Goal: Transaction & Acquisition: Obtain resource

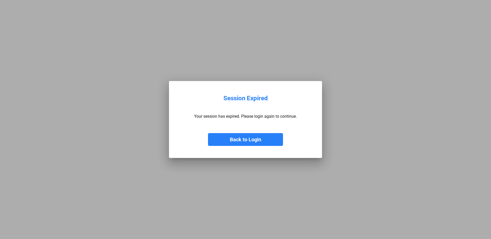
click at [245, 139] on button "Back to Login" at bounding box center [245, 139] width 75 height 13
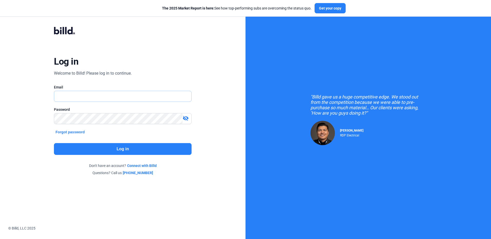
type input "[EMAIL_ADDRESS][DOMAIN_NAME]"
click at [121, 148] on button "Log in" at bounding box center [122, 149] width 137 height 12
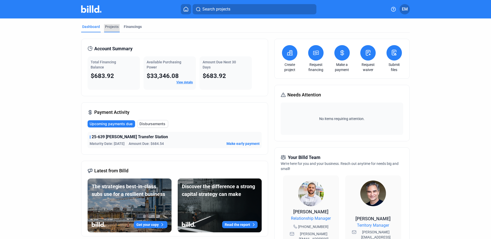
click at [110, 26] on div "Projects" at bounding box center [112, 26] width 14 height 5
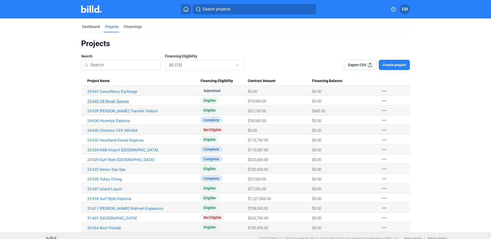
click at [120, 101] on link "25-643 VB Break Spaces" at bounding box center [143, 101] width 113 height 5
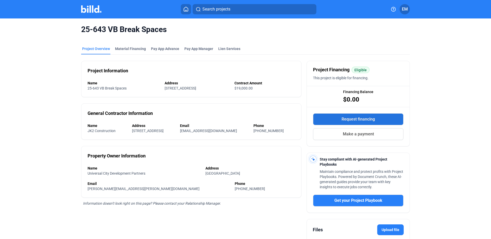
click at [363, 118] on span "Request financing" at bounding box center [358, 119] width 33 height 6
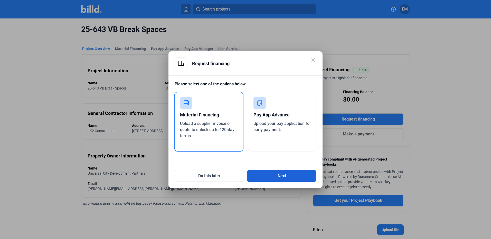
click at [280, 177] on button "Next" at bounding box center [281, 176] width 69 height 12
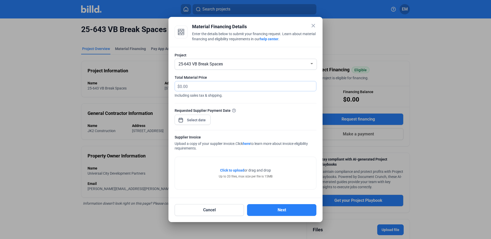
click at [193, 88] on input "text" at bounding box center [248, 86] width 136 height 10
type input "3,850.49"
click at [200, 121] on div "close Material Financing Details Enter the details below to submit your financi…" at bounding box center [245, 119] width 491 height 239
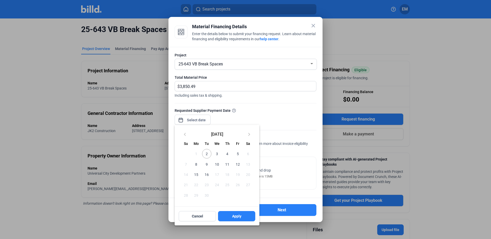
click at [238, 154] on span "5" at bounding box center [237, 153] width 9 height 9
click at [239, 218] on span "Apply" at bounding box center [236, 216] width 9 height 5
type input "Sep 05, 2025"
click at [238, 219] on span "Apply" at bounding box center [236, 216] width 9 height 5
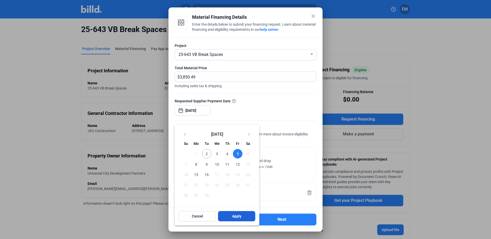
click at [243, 214] on button "Apply" at bounding box center [236, 216] width 37 height 10
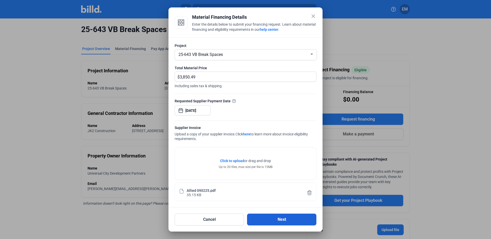
click at [274, 222] on button "Next" at bounding box center [281, 220] width 69 height 12
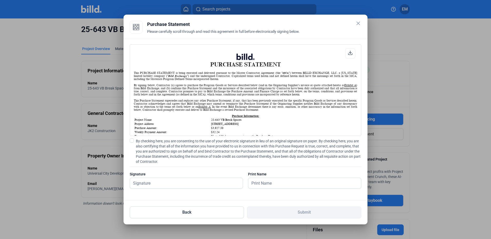
scroll to position [0, 0]
click at [177, 183] on input "text" at bounding box center [186, 183] width 113 height 11
type input "[PERSON_NAME]"
click at [261, 181] on input "text" at bounding box center [301, 183] width 107 height 11
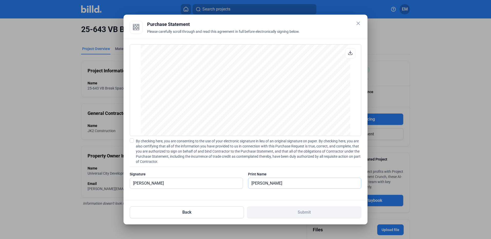
scroll to position [426, 0]
type input "[PERSON_NAME]"
click at [131, 142] on span at bounding box center [132, 141] width 4 height 4
click at [0, 0] on input "By checking here, you are consenting to the use of your electronic signature in…" at bounding box center [0, 0] width 0 height 0
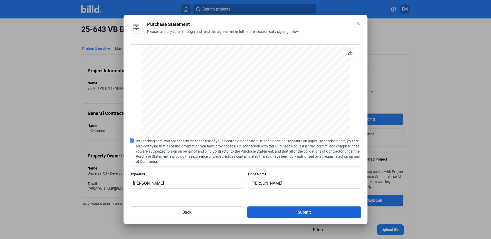
click at [296, 215] on button "Submit" at bounding box center [304, 213] width 114 height 12
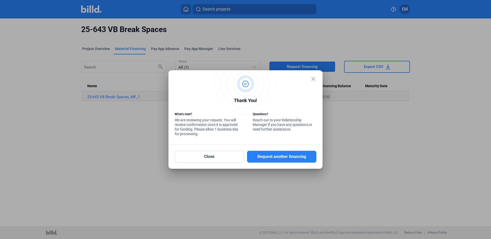
click at [267, 39] on div at bounding box center [245, 119] width 491 height 239
click at [284, 158] on button "Request another financing" at bounding box center [281, 157] width 69 height 12
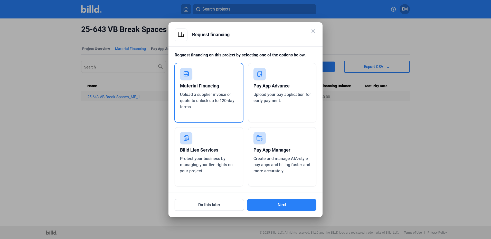
click at [314, 31] on mat-icon "close" at bounding box center [313, 31] width 6 height 6
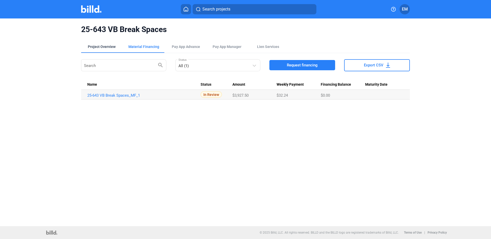
click at [104, 45] on div "Project Overview" at bounding box center [102, 46] width 28 height 5
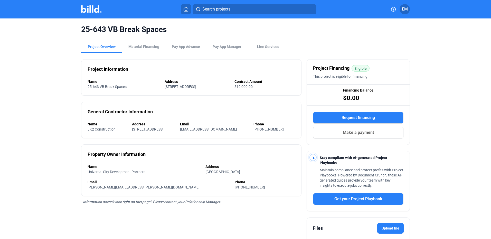
click at [404, 8] on span "EM" at bounding box center [405, 9] width 6 height 6
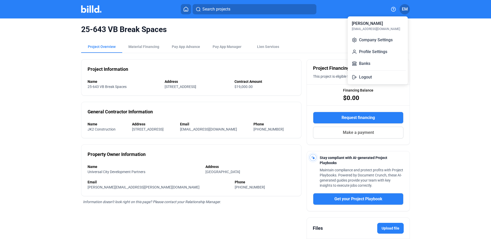
click at [298, 35] on div at bounding box center [245, 119] width 491 height 239
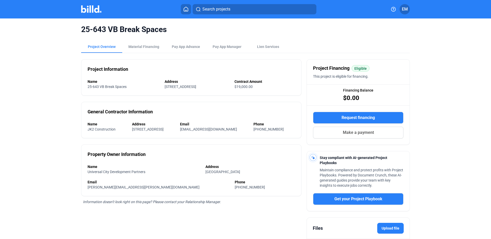
click at [186, 8] on icon at bounding box center [185, 9] width 5 height 5
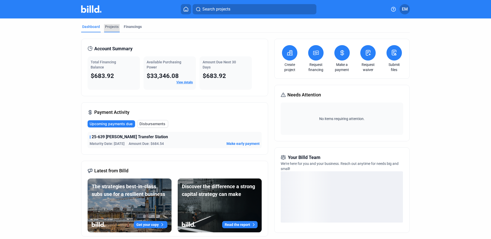
click at [110, 26] on div "Projects" at bounding box center [112, 26] width 14 height 5
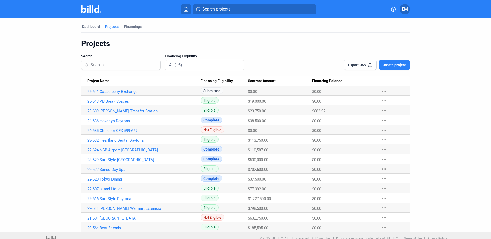
click at [128, 91] on link "25-641 Casselberry Exchange" at bounding box center [143, 91] width 113 height 5
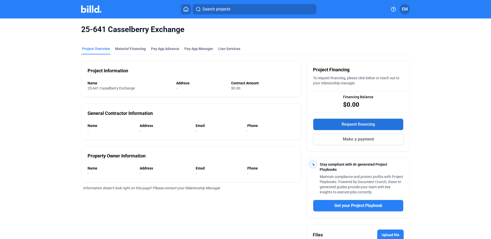
click at [358, 124] on span "Request financing" at bounding box center [358, 124] width 33 height 6
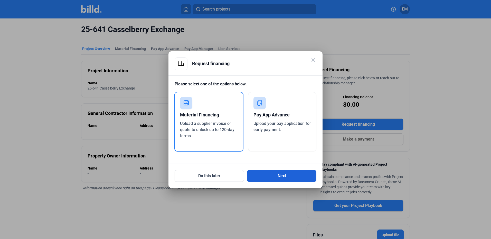
click at [277, 174] on button "Next" at bounding box center [281, 176] width 69 height 12
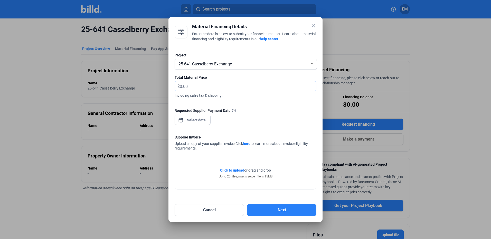
click at [194, 85] on input "text" at bounding box center [245, 86] width 130 height 10
type input "3,108.58"
click at [196, 119] on div "close Material Financing Details Enter the details below to submit your financi…" at bounding box center [245, 119] width 491 height 239
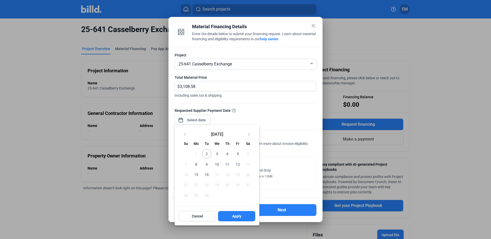
click at [217, 165] on span "10" at bounding box center [216, 164] width 9 height 9
click at [239, 216] on span "Apply" at bounding box center [236, 216] width 9 height 5
type input "[DATE]"
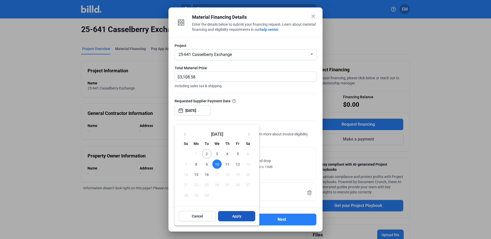
click at [238, 219] on span "Apply" at bounding box center [236, 216] width 9 height 5
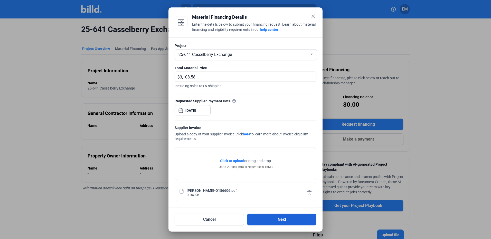
click at [277, 223] on button "Next" at bounding box center [281, 220] width 69 height 12
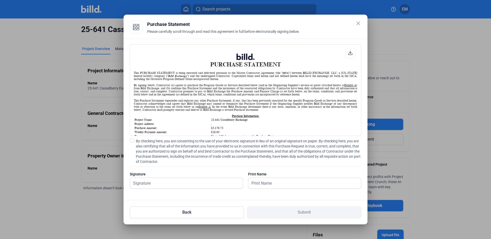
scroll to position [0, 0]
click at [172, 182] on input "text" at bounding box center [186, 183] width 113 height 11
type input "[PERSON_NAME]"
click at [133, 141] on span at bounding box center [132, 141] width 4 height 4
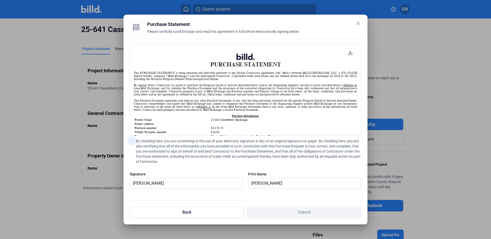
click at [0, 0] on input "By checking here, you are consenting to the use of your electronic signature in…" at bounding box center [0, 0] width 0 height 0
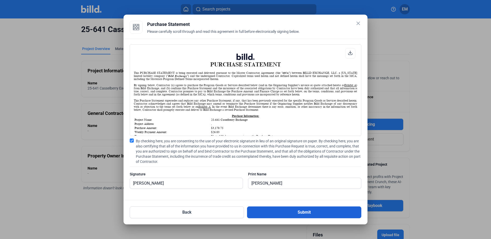
click at [303, 214] on button "Submit" at bounding box center [304, 213] width 114 height 12
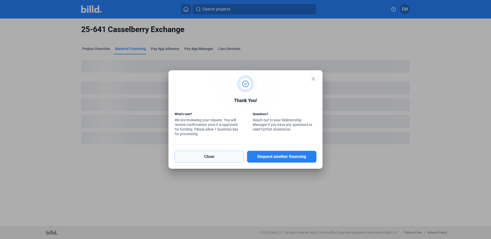
click at [209, 161] on button "Close" at bounding box center [209, 157] width 69 height 12
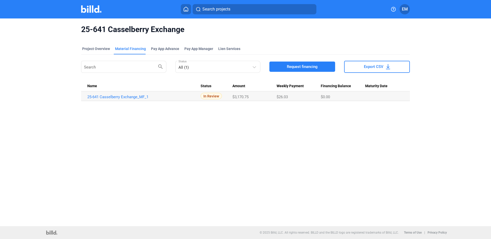
click at [187, 8] on icon at bounding box center [186, 9] width 4 height 4
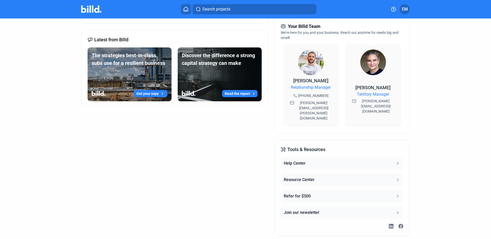
scroll to position [132, 0]
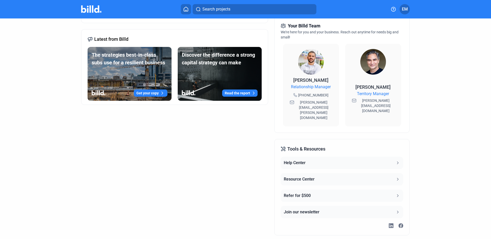
drag, startPoint x: 295, startPoint y: 102, endPoint x: 330, endPoint y: 103, distance: 35.2
click at [330, 103] on span "[PERSON_NAME][EMAIL_ADDRESS][PERSON_NAME][DOMAIN_NAME]" at bounding box center [313, 110] width 37 height 21
copy span "[PERSON_NAME][EMAIL_ADDRESS][PERSON_NAME][DOMAIN_NAME]"
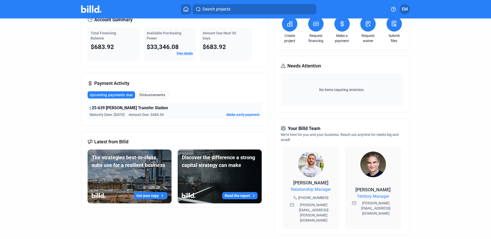
scroll to position [0, 0]
